Goal: Task Accomplishment & Management: Manage account settings

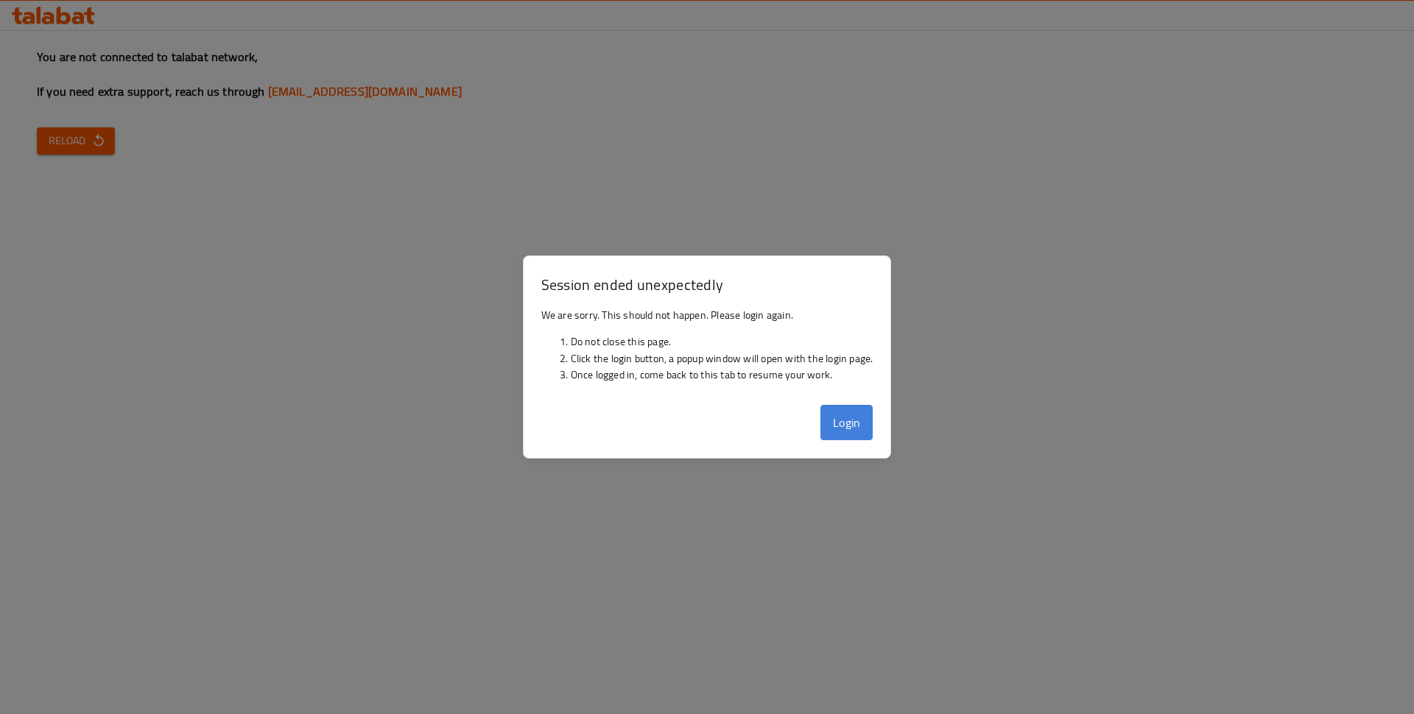
click at [820, 405] on button "Login" at bounding box center [846, 422] width 53 height 35
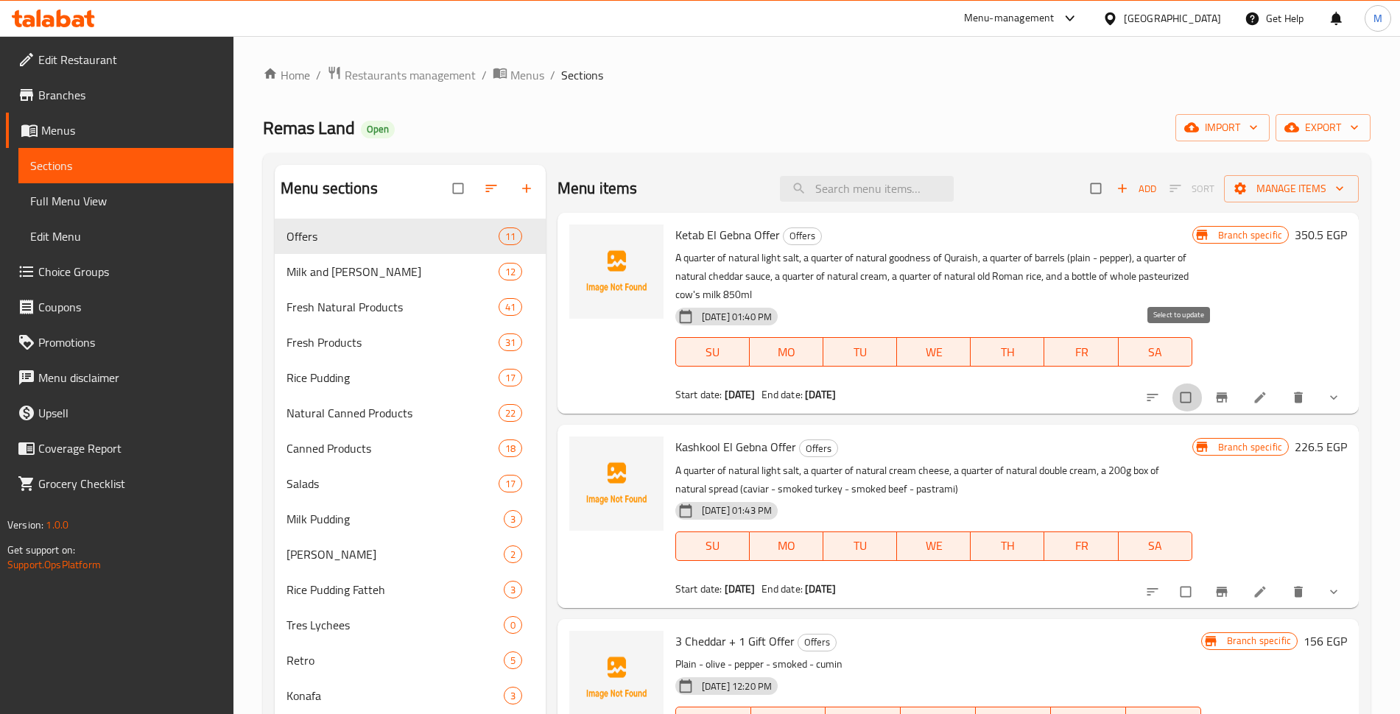
click at [1181, 384] on input "checkbox" at bounding box center [1187, 398] width 31 height 28
checkbox input "true"
click at [1172, 578] on input "checkbox" at bounding box center [1187, 592] width 31 height 28
checkbox input "true"
click at [1297, 185] on span "Manage items" at bounding box center [1291, 189] width 111 height 18
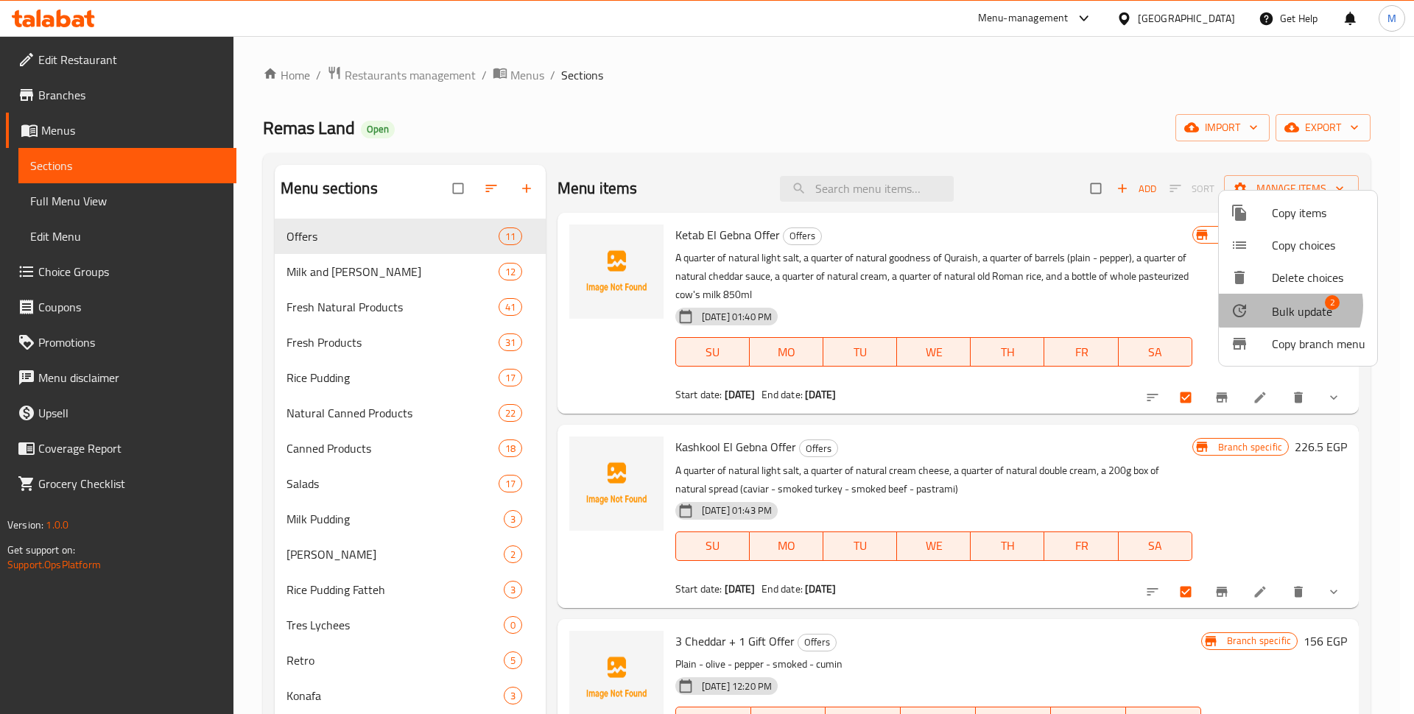
click at [1289, 303] on span "Bulk update" at bounding box center [1302, 312] width 60 height 18
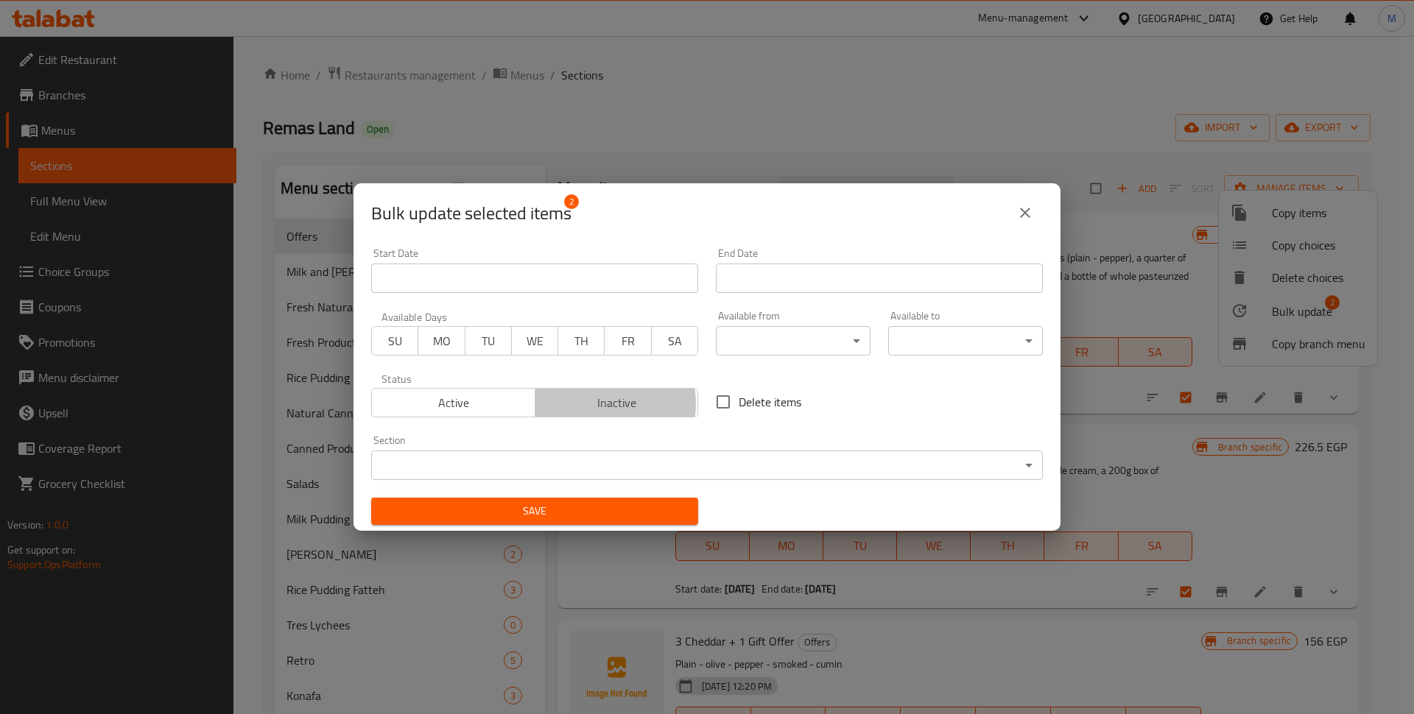
click at [602, 404] on span "Inactive" at bounding box center [617, 402] width 152 height 21
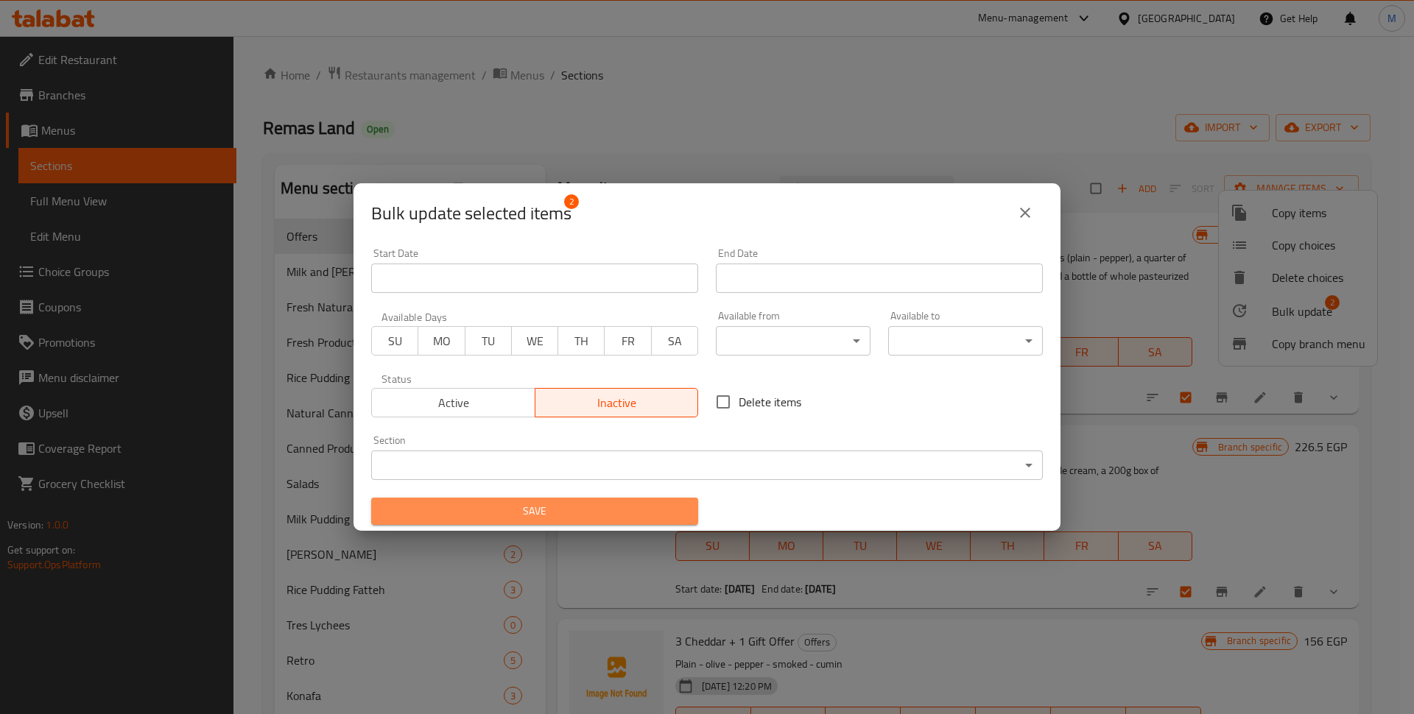
click at [594, 502] on span "Save" at bounding box center [534, 511] width 303 height 18
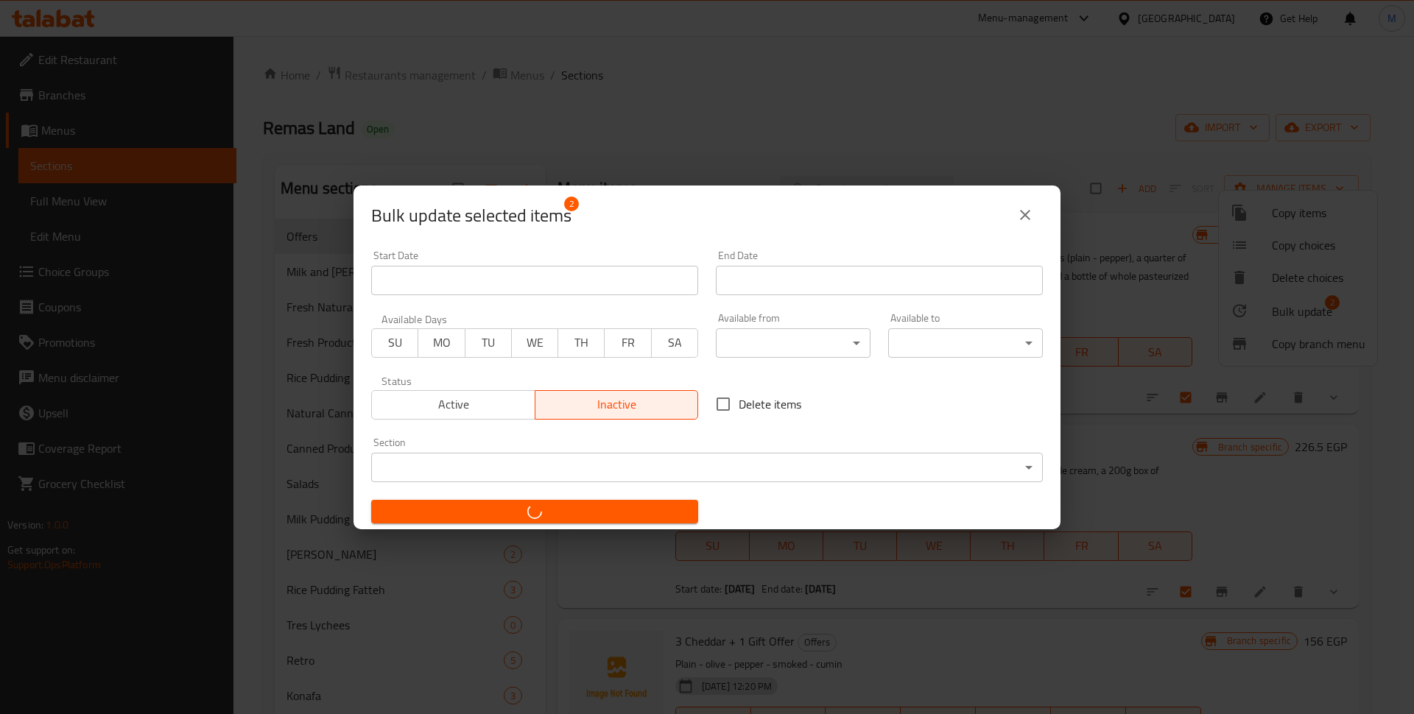
checkbox input "false"
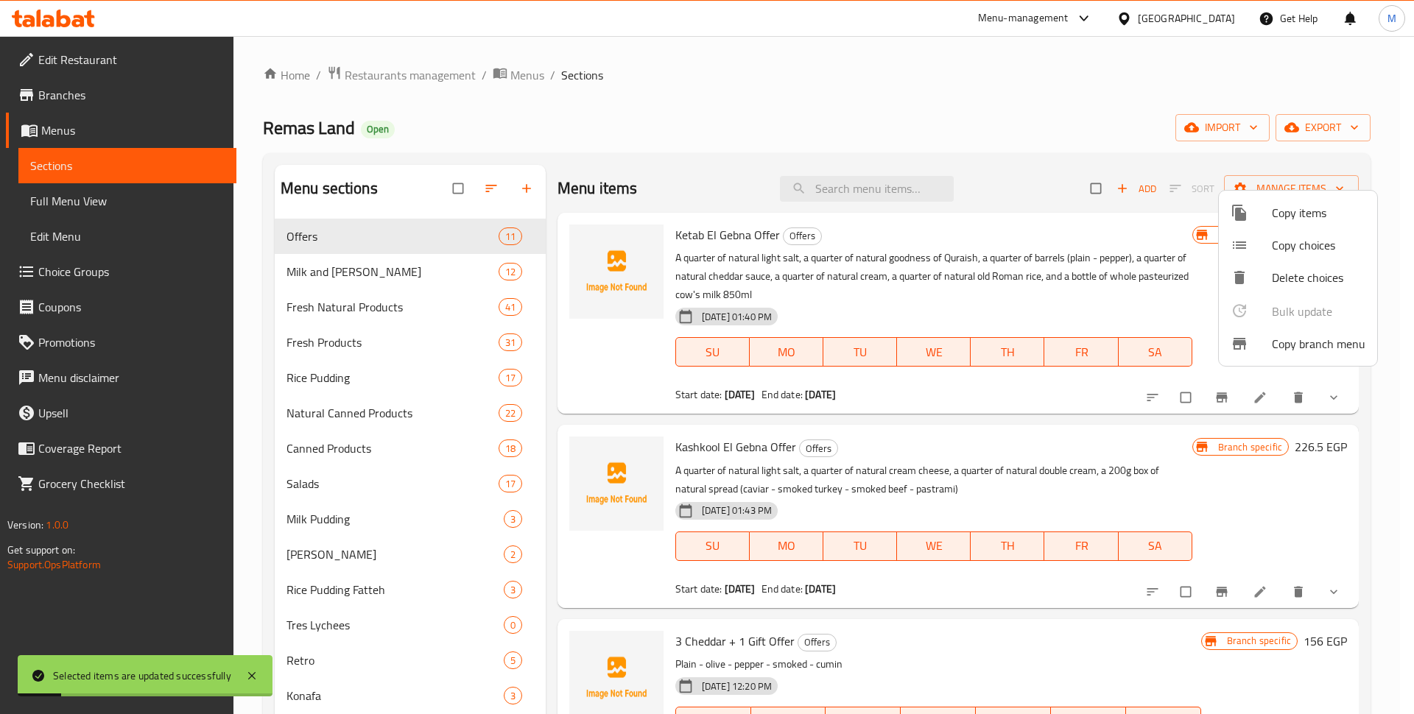
click at [831, 96] on div at bounding box center [707, 357] width 1414 height 714
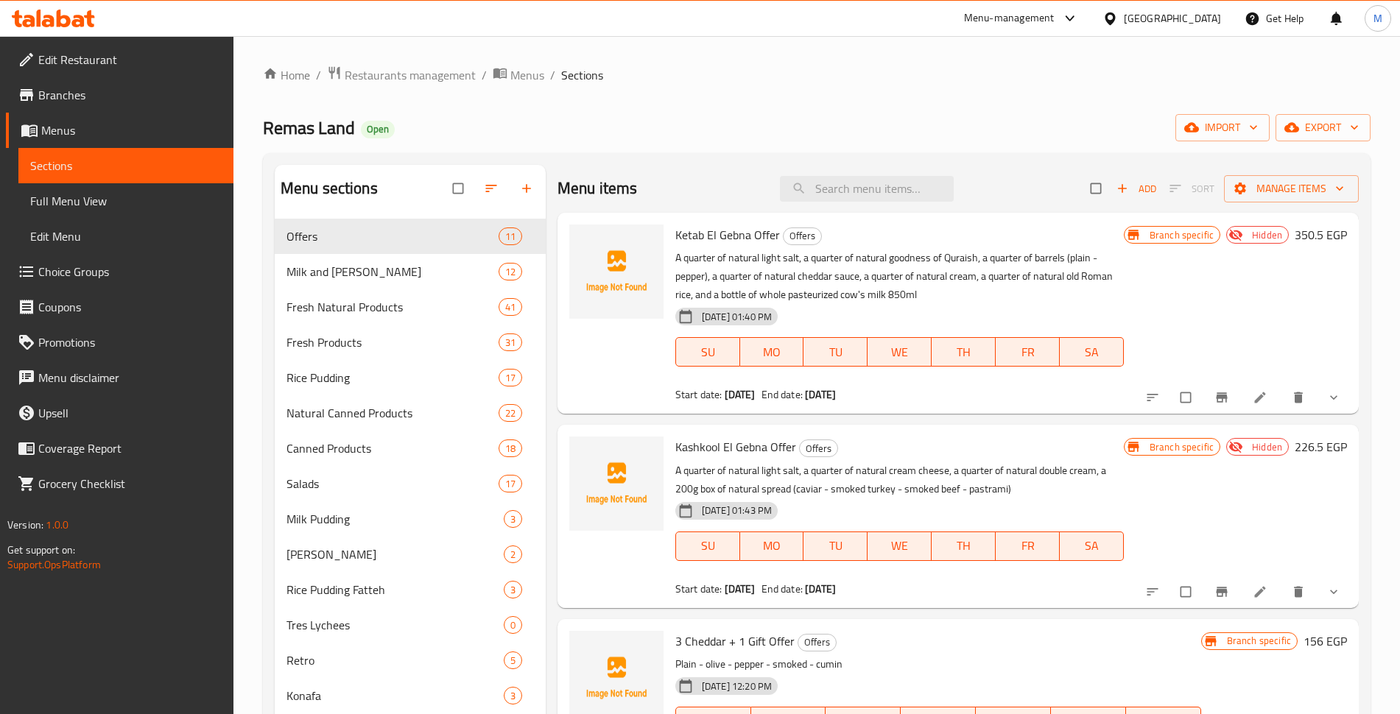
click at [85, 92] on span "Branches" at bounding box center [129, 95] width 183 height 18
